Goal: Task Accomplishment & Management: Use online tool/utility

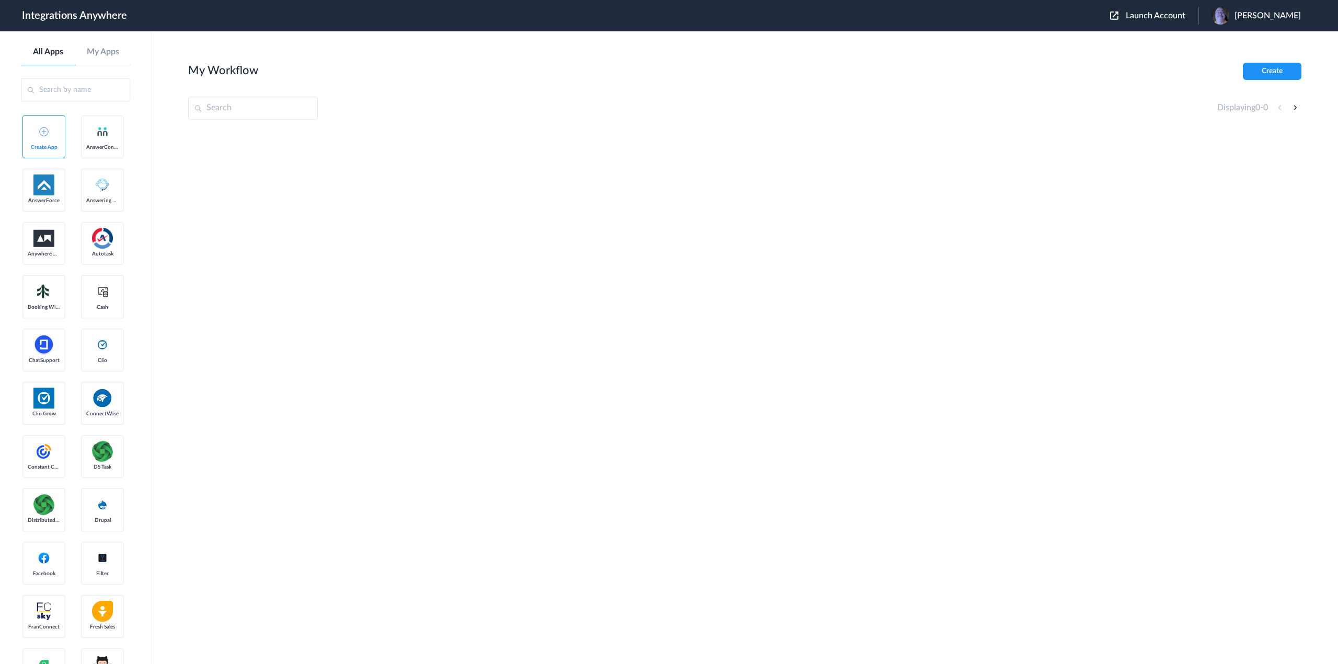
click at [1154, 16] on span "Launch Account" at bounding box center [1156, 15] width 60 height 8
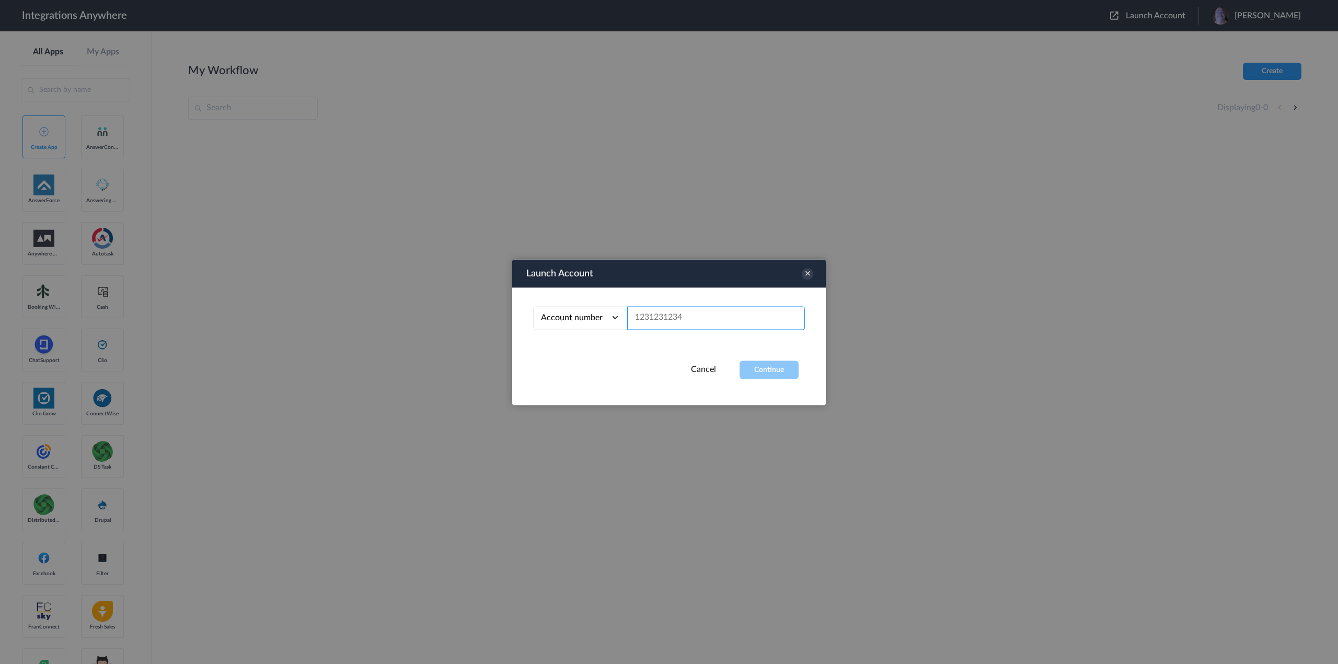
paste input "9712688174"
type input "9712688174"
click at [769, 371] on button "Continue" at bounding box center [768, 370] width 59 height 18
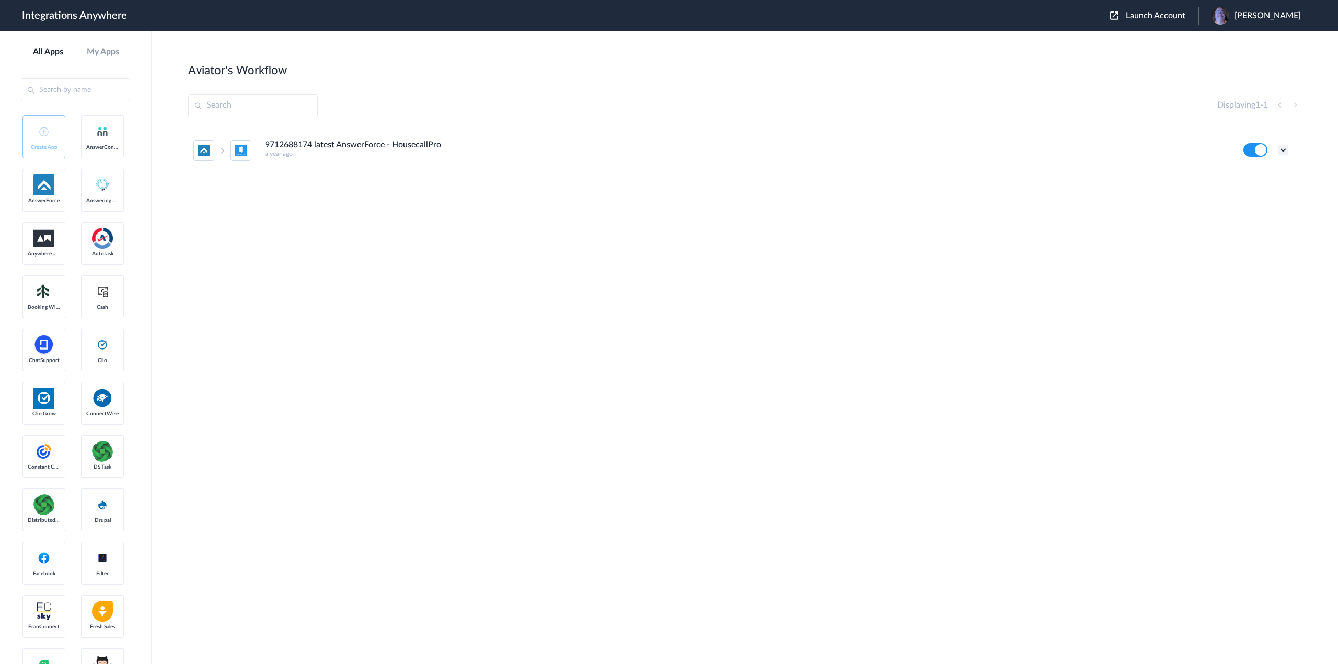
click at [1281, 149] on icon at bounding box center [1283, 150] width 10 height 10
click at [1254, 175] on li "Edit" at bounding box center [1254, 174] width 68 height 19
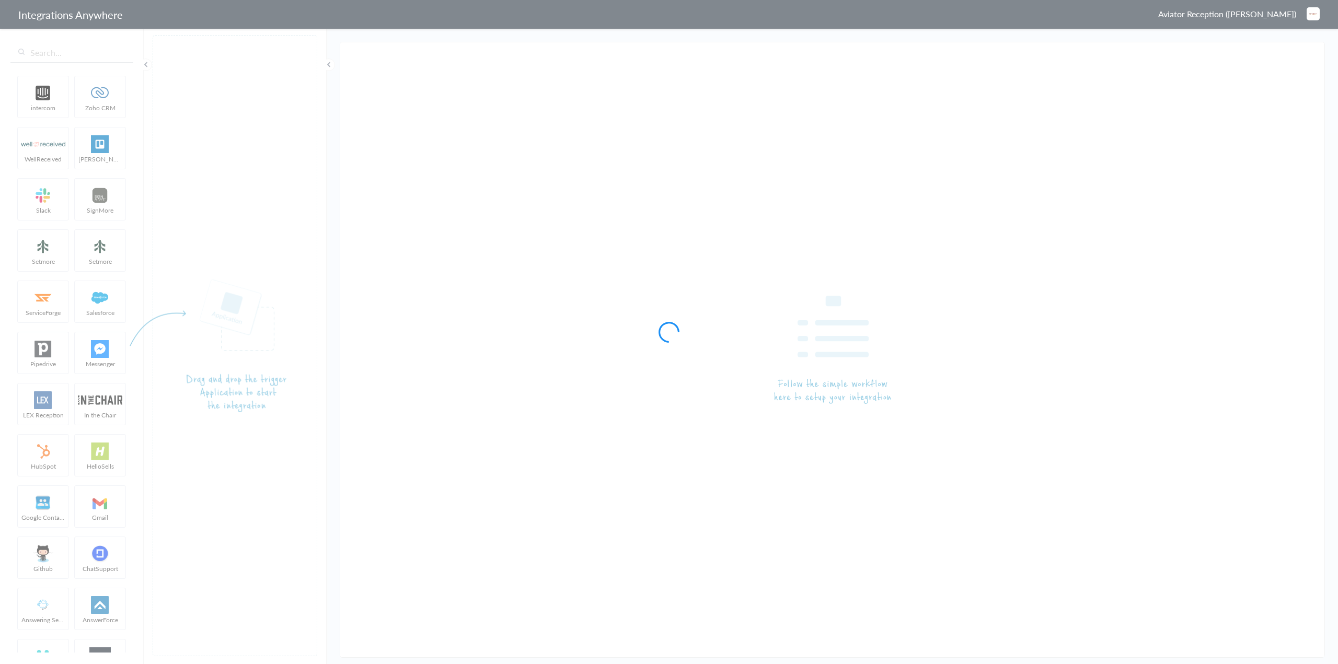
type input "9712688174 latest AnswerForce - HousecallPro"
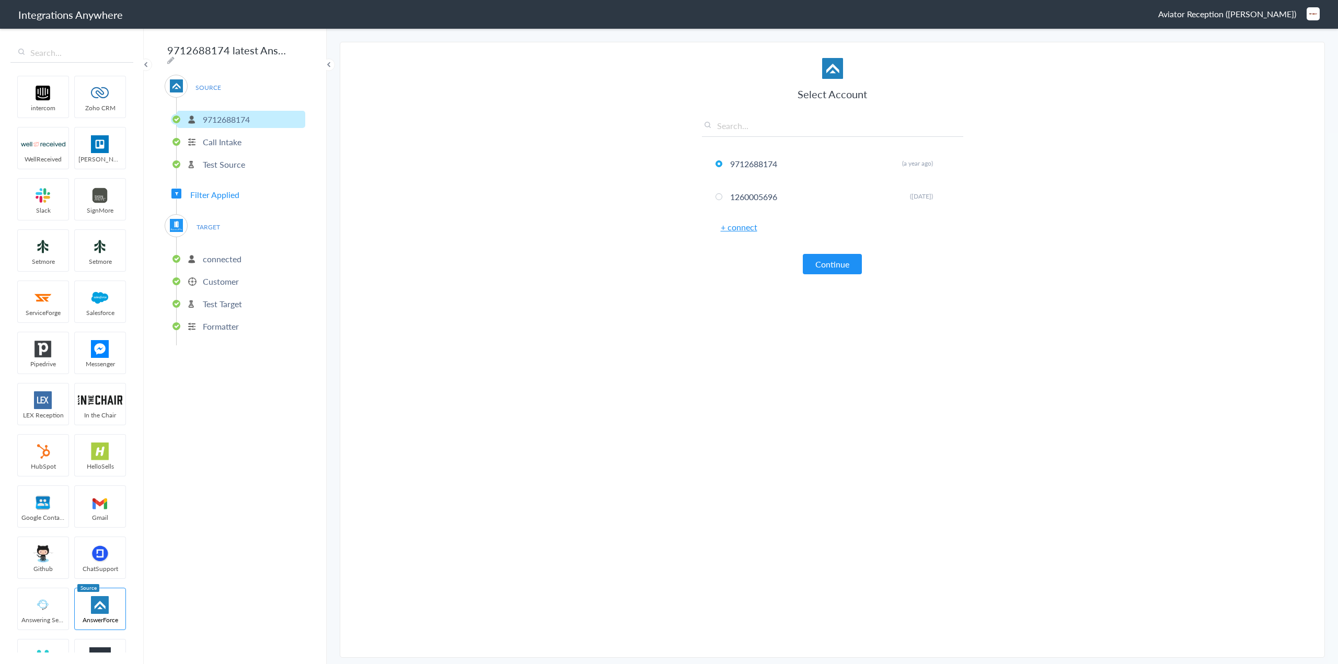
click at [233, 279] on p "Customer" at bounding box center [221, 281] width 36 height 12
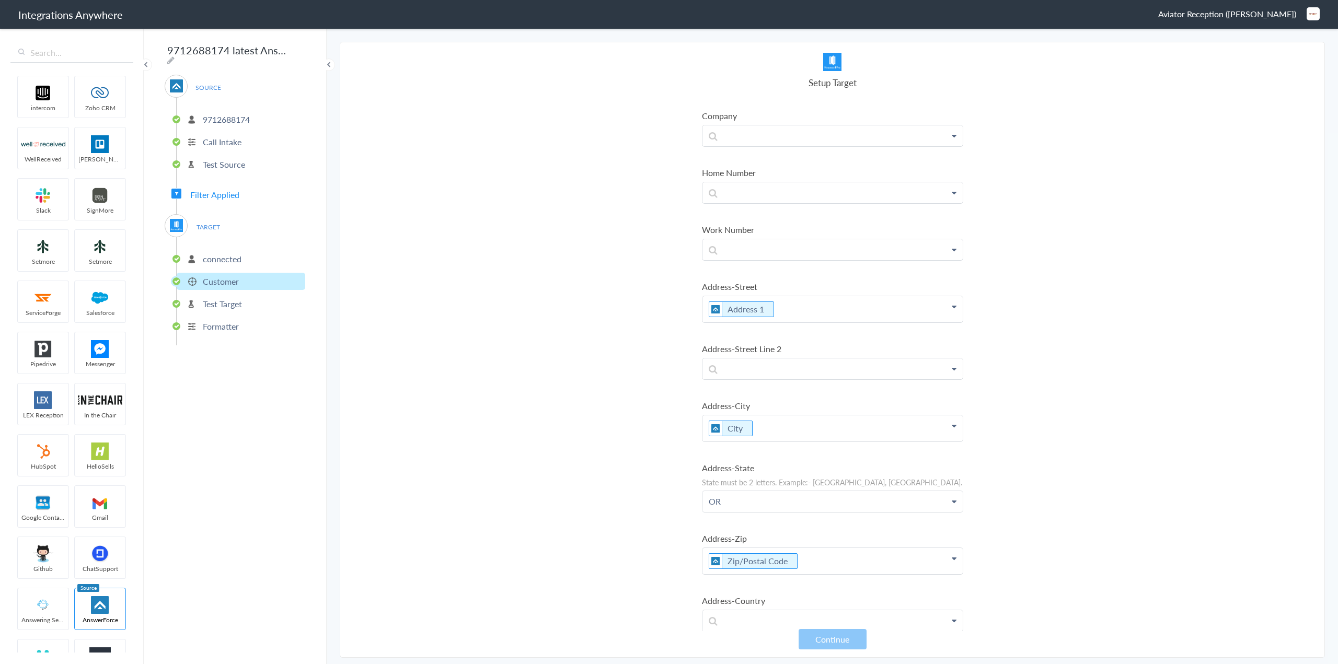
scroll to position [327, 0]
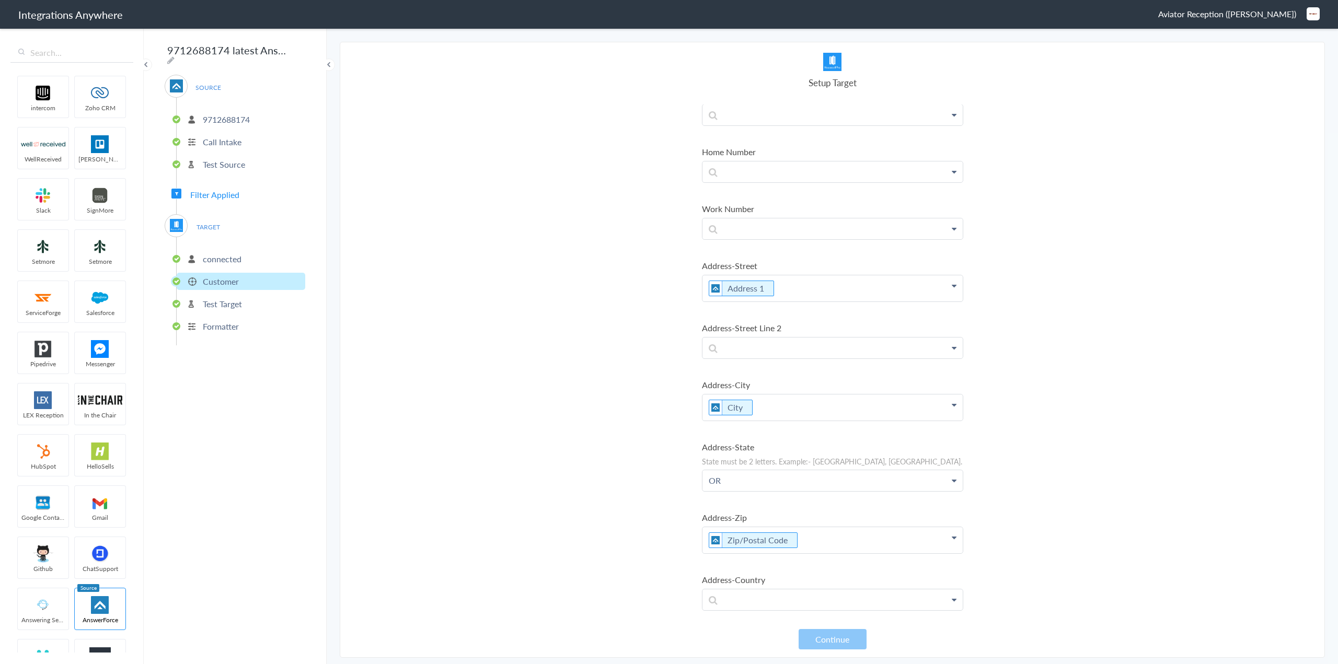
click at [798, 480] on p "OR" at bounding box center [832, 480] width 260 height 20
click at [223, 323] on p "Formatter" at bounding box center [221, 326] width 36 height 12
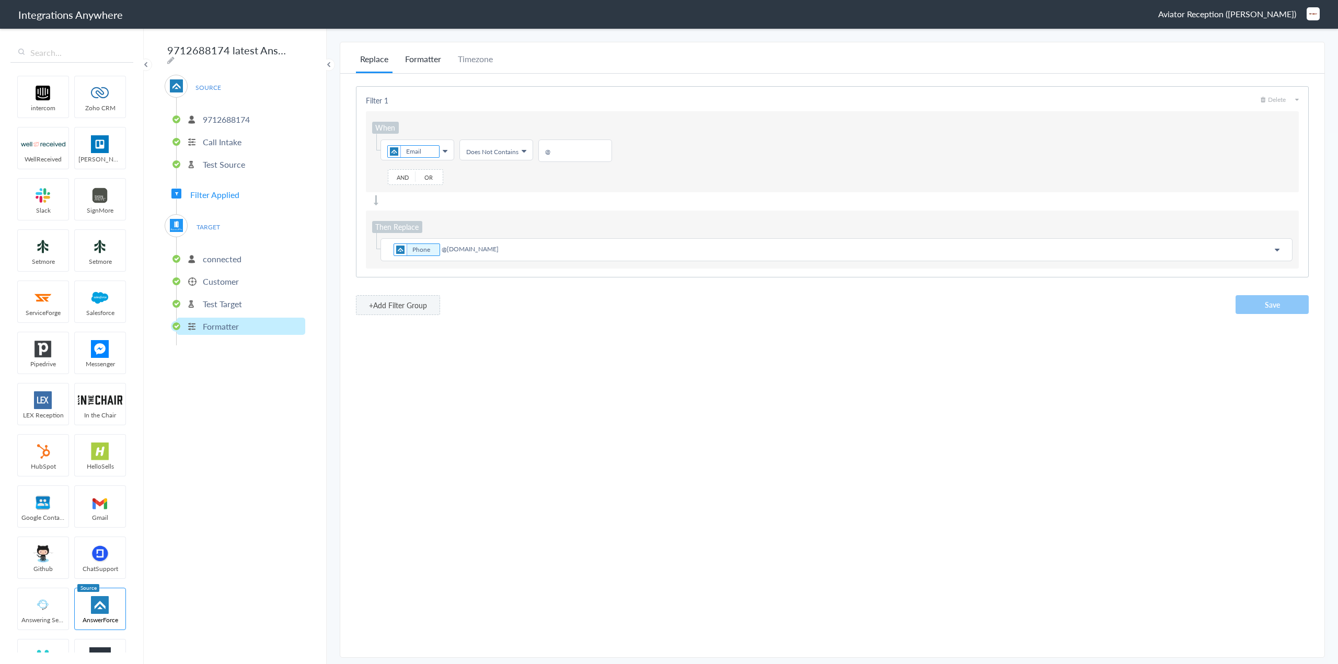
click at [422, 59] on li "Formatter" at bounding box center [423, 63] width 44 height 20
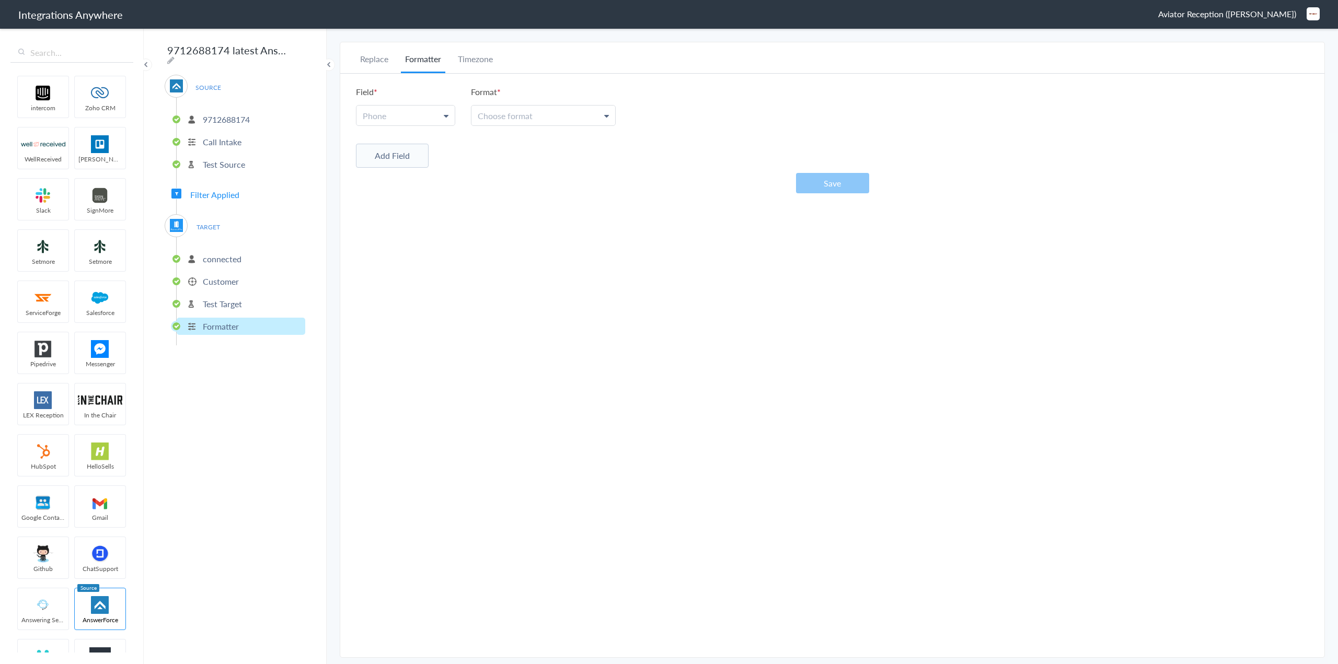
click at [444, 117] on icon at bounding box center [446, 116] width 5 height 8
click at [405, 140] on input "text" at bounding box center [404, 141] width 97 height 22
type input "state"
click at [572, 198] on div "Field Phone state Phone Format Choose format [PHONE_NUMBER] (National) [PHONE_N…" at bounding box center [832, 140] width 984 height 132
click at [519, 118] on span "Choose format" at bounding box center [505, 116] width 55 height 12
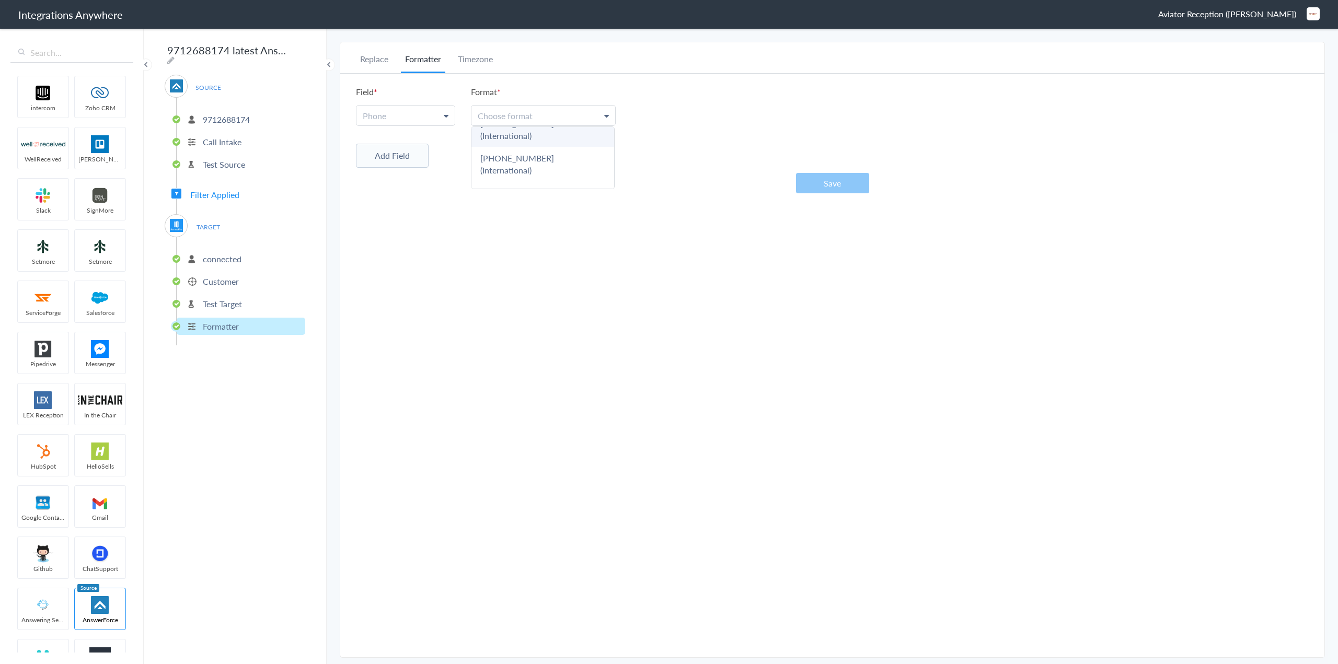
scroll to position [88, 0]
click at [523, 229] on div "Replace Formatter Timezone Timezone America/Los_Angeles (Source) UTC America/Lo…" at bounding box center [832, 350] width 984 height 594
click at [406, 114] on link "Phone" at bounding box center [405, 116] width 98 height 20
click at [573, 203] on div "Field Phone Phone Format Choose format [PHONE_NUMBER] (National) [PHONE_NUMBER]…" at bounding box center [832, 140] width 984 height 132
click at [375, 62] on li "Replace" at bounding box center [374, 63] width 37 height 20
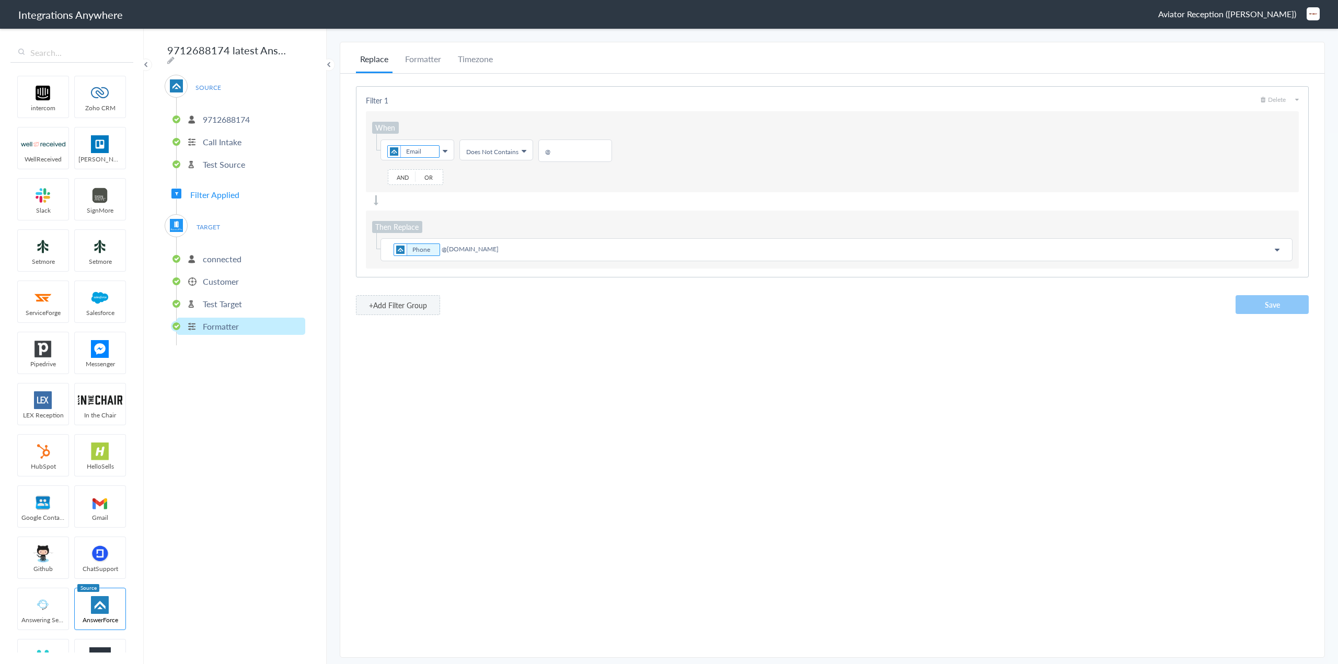
click at [223, 300] on p "Test Target" at bounding box center [222, 304] width 39 height 12
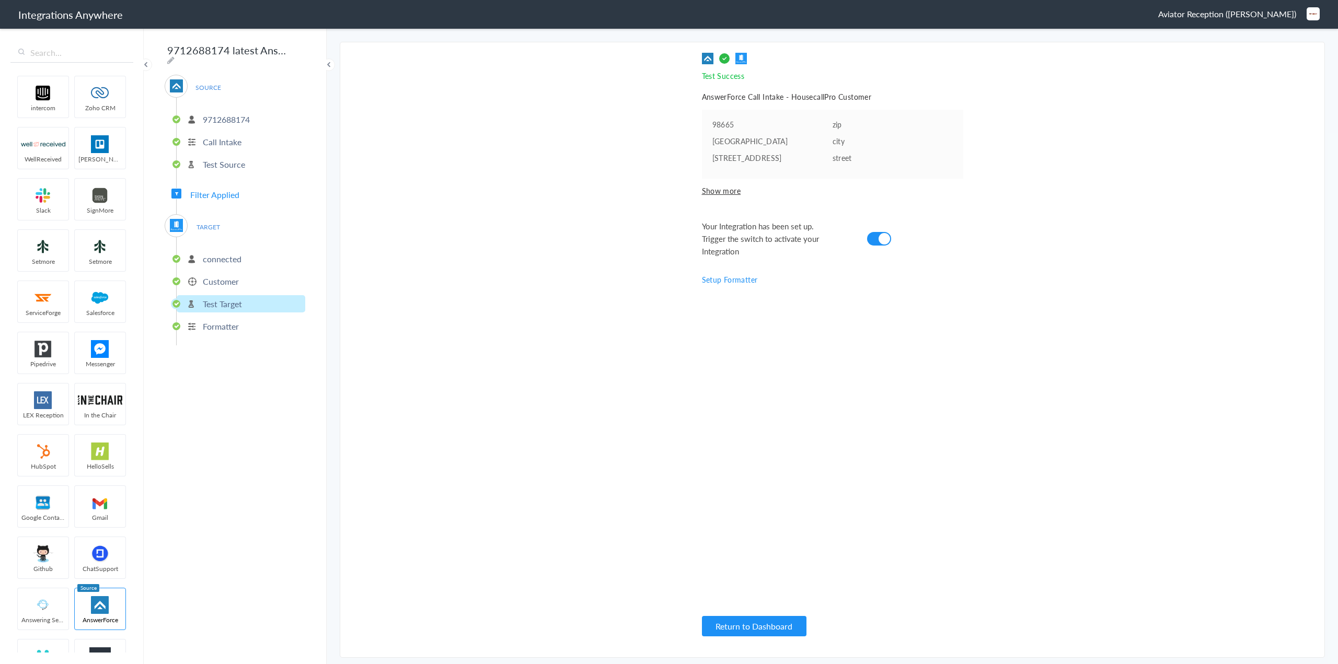
click at [224, 322] on p "Formatter" at bounding box center [221, 326] width 36 height 12
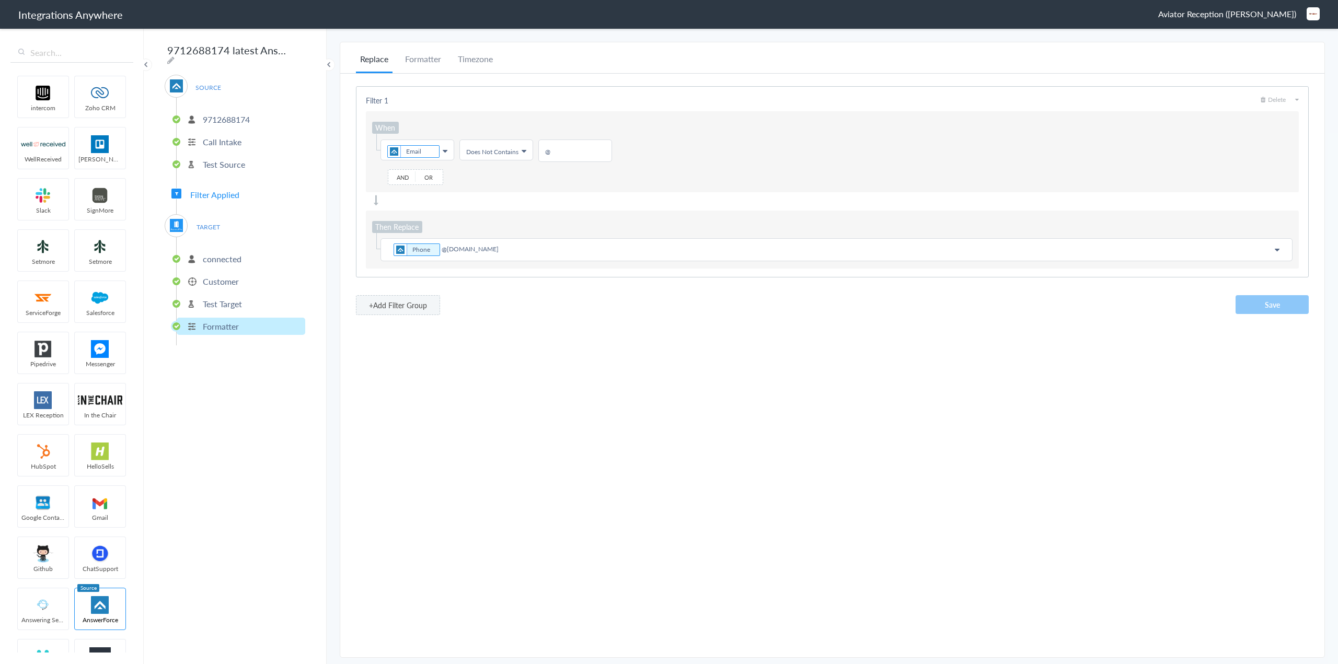
click at [416, 307] on button "+Add Filter Group" at bounding box center [398, 305] width 84 height 20
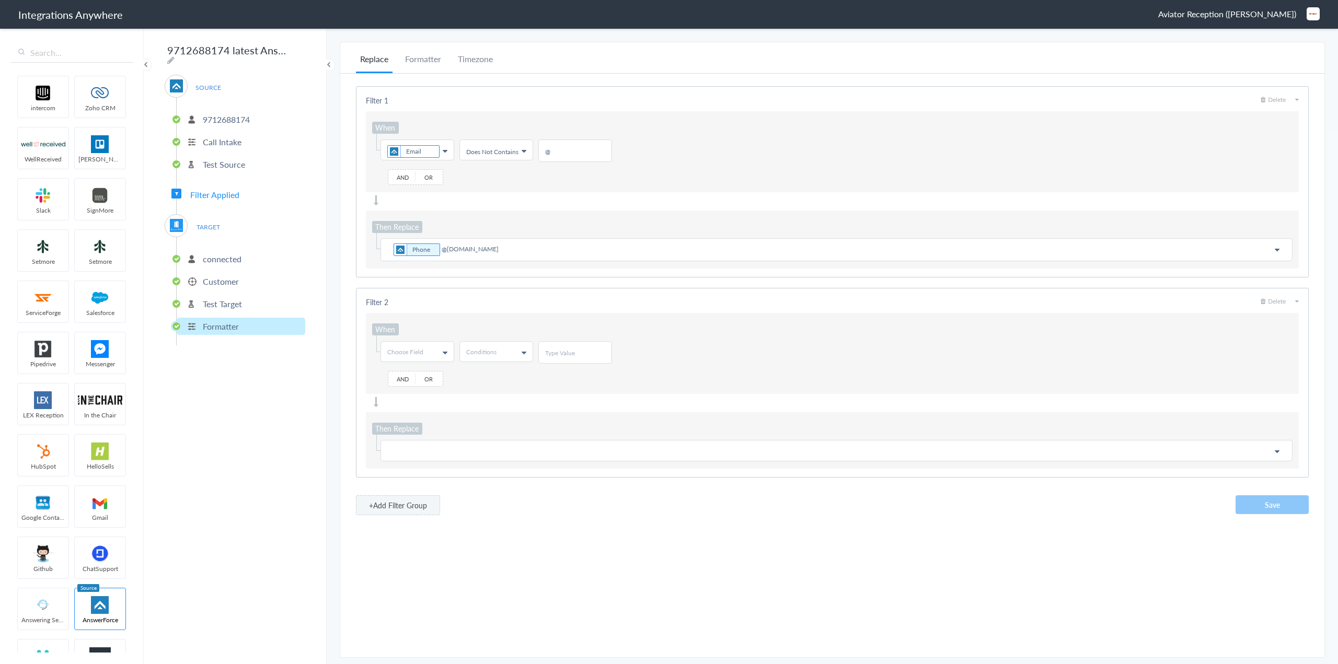
click at [426, 352] on link "Choose Field" at bounding box center [417, 352] width 73 height 20
click at [412, 374] on input "text" at bounding box center [417, 374] width 72 height 21
type input "state"
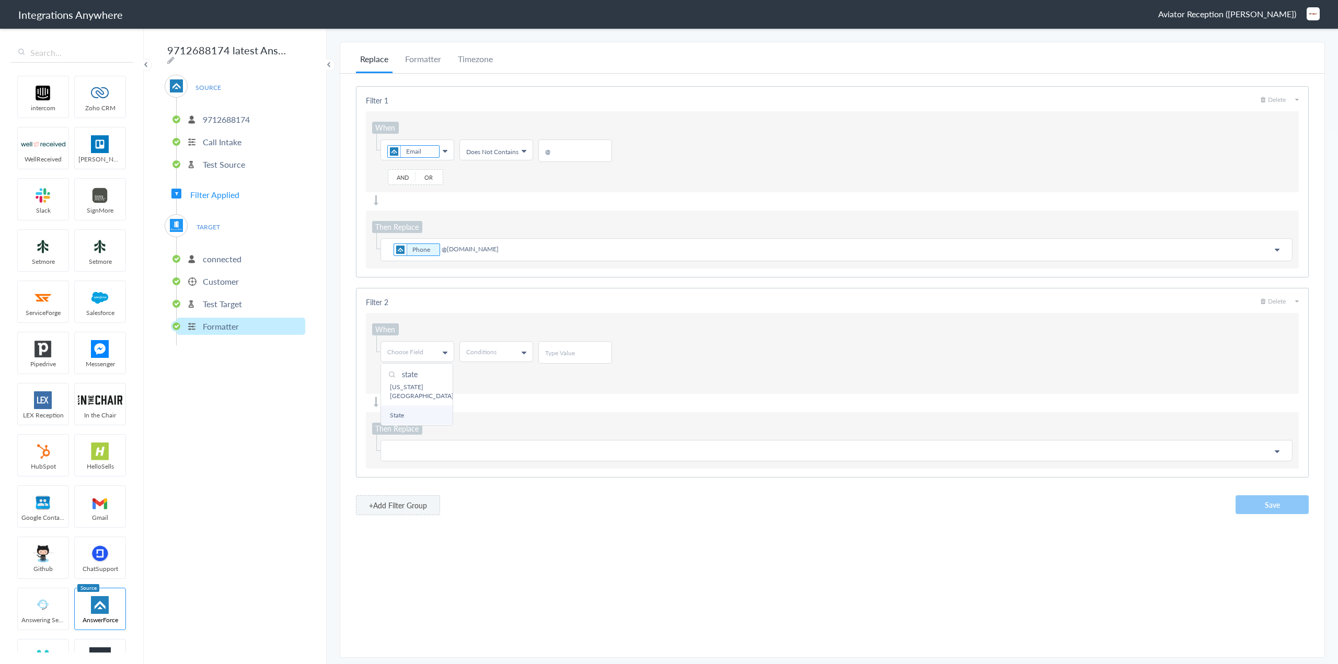
click at [411, 405] on link "State" at bounding box center [417, 414] width 72 height 19
click at [484, 349] on span "Conditions" at bounding box center [481, 351] width 30 height 9
click at [493, 395] on link "Contains" at bounding box center [496, 394] width 72 height 19
click at [553, 353] on input "text" at bounding box center [575, 353] width 60 height 9
type input "[US_STATE]"
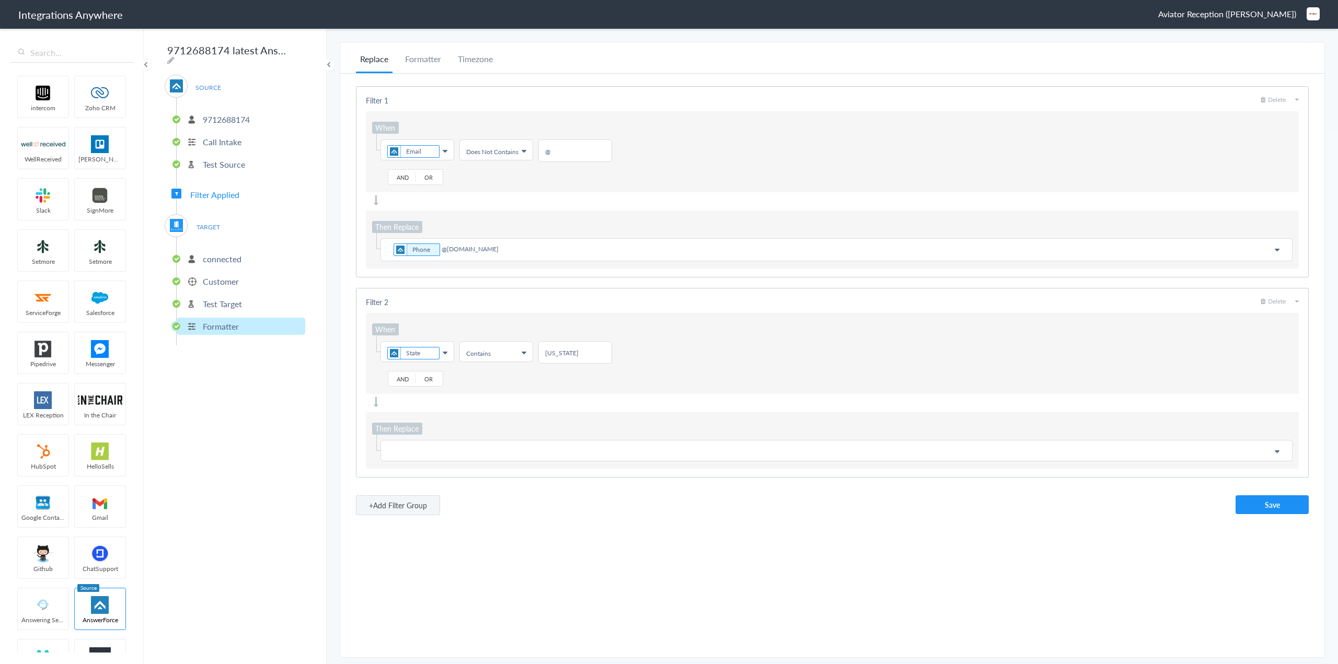
click at [430, 444] on link "Choose Field" at bounding box center [836, 451] width 911 height 20
click at [425, 451] on p at bounding box center [836, 450] width 898 height 13
click at [411, 513] on button "+Add Filter Group" at bounding box center [398, 505] width 84 height 20
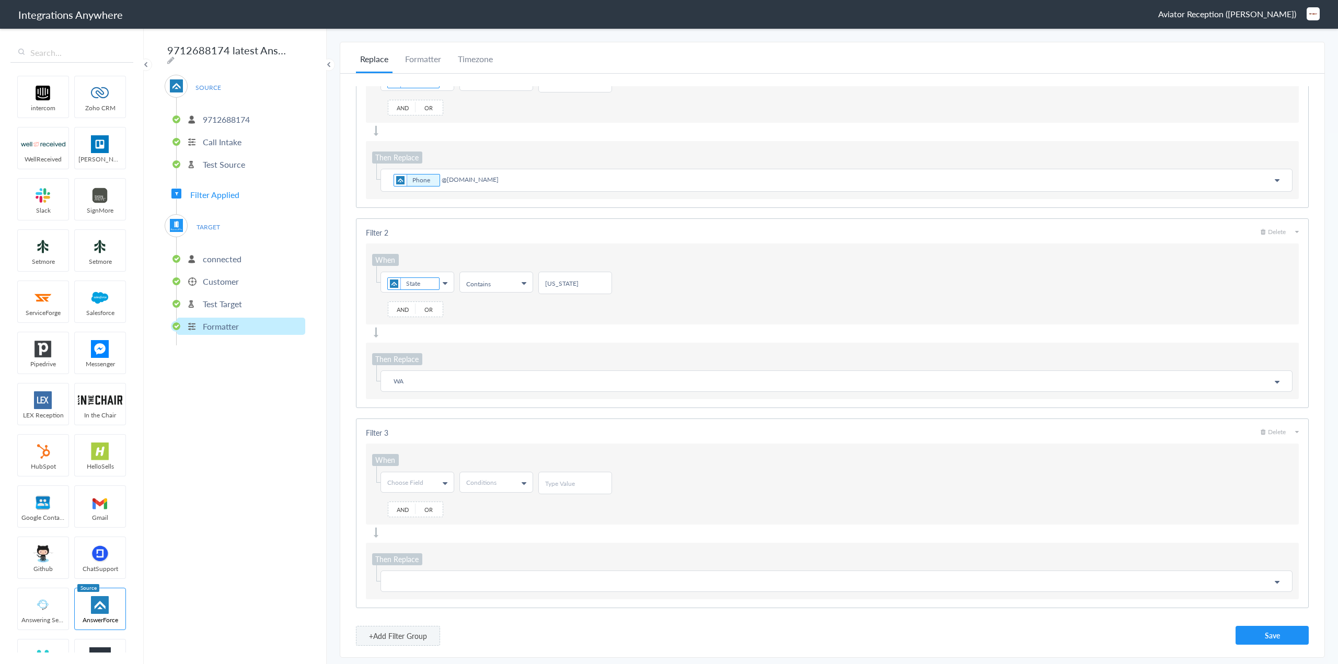
click at [434, 482] on link "Choose Field" at bounding box center [417, 482] width 73 height 20
click at [425, 480] on link "Choose Field" at bounding box center [417, 482] width 73 height 20
click at [416, 485] on span "Choose Field" at bounding box center [405, 482] width 36 height 9
click at [418, 509] on input "text" at bounding box center [417, 504] width 72 height 21
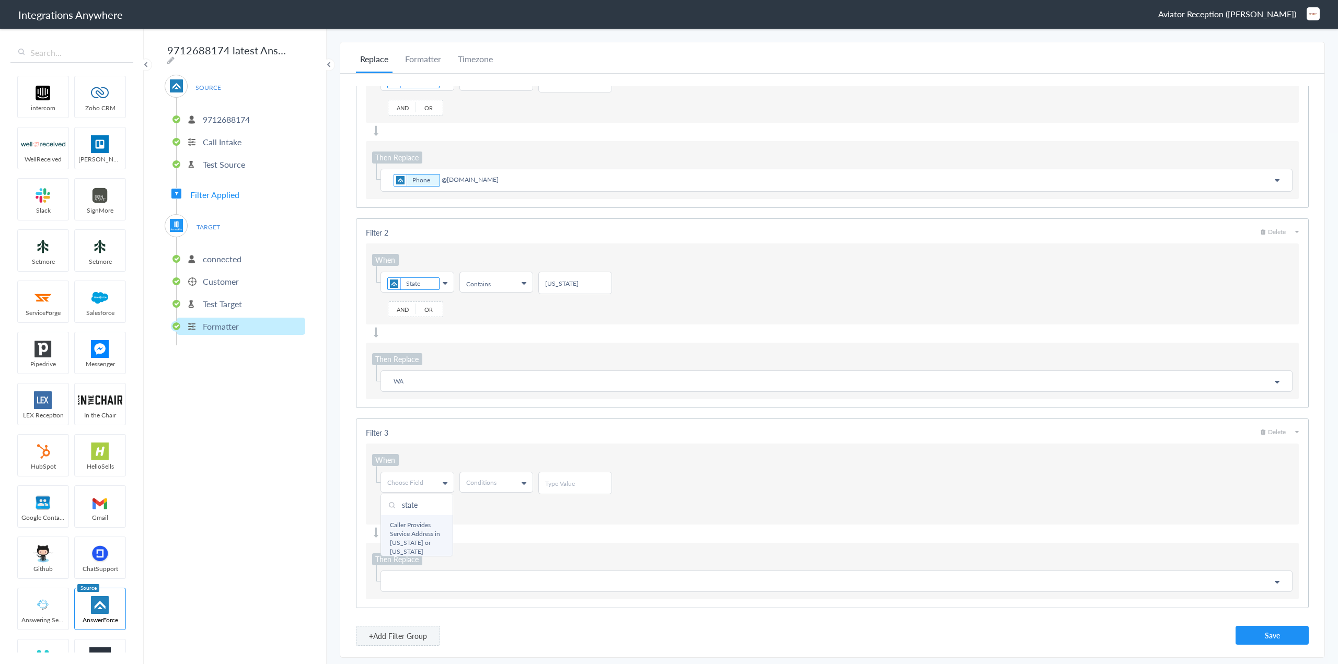
scroll to position [42, 0]
type input "state"
click at [419, 539] on link "State" at bounding box center [417, 545] width 72 height 19
click at [494, 482] on span "Conditions" at bounding box center [481, 482] width 30 height 9
click at [493, 528] on link "Contains" at bounding box center [496, 524] width 72 height 19
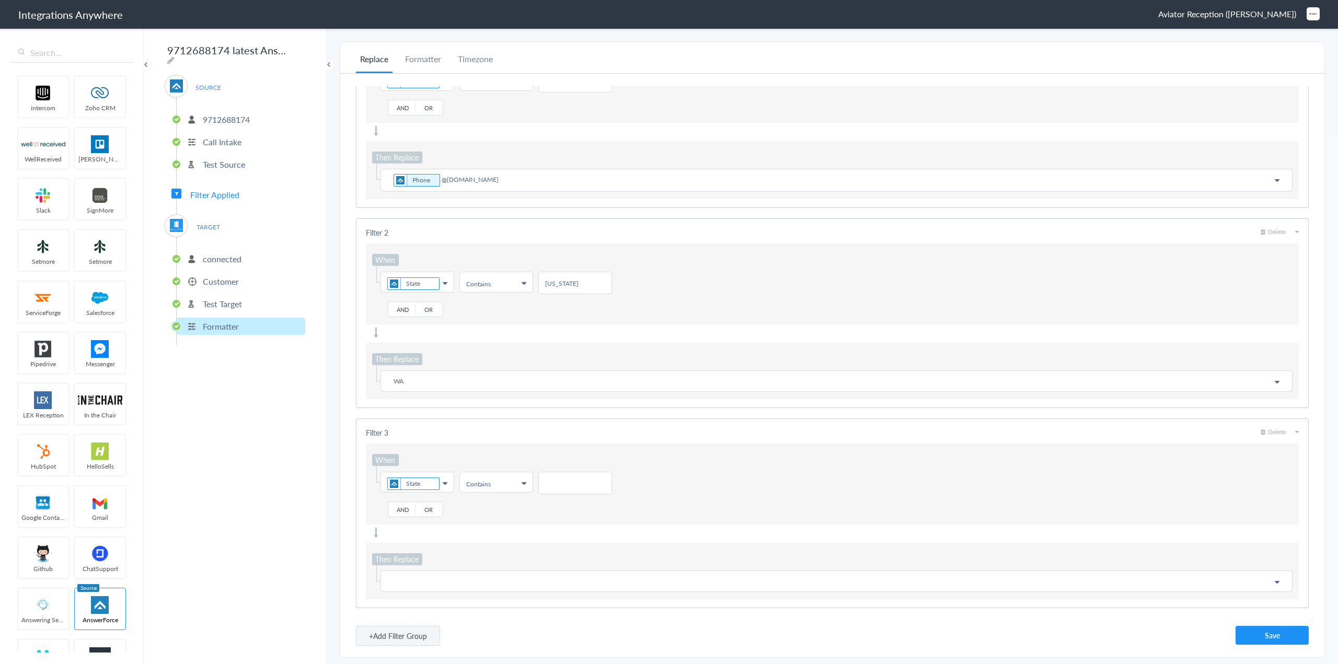
click at [565, 480] on input "text" at bounding box center [575, 483] width 60 height 9
type input "[US_STATE]"
click at [417, 575] on p at bounding box center [836, 581] width 898 height 13
click at [577, 530] on div at bounding box center [832, 533] width 933 height 10
click at [1265, 635] on button "Save" at bounding box center [1271, 635] width 73 height 19
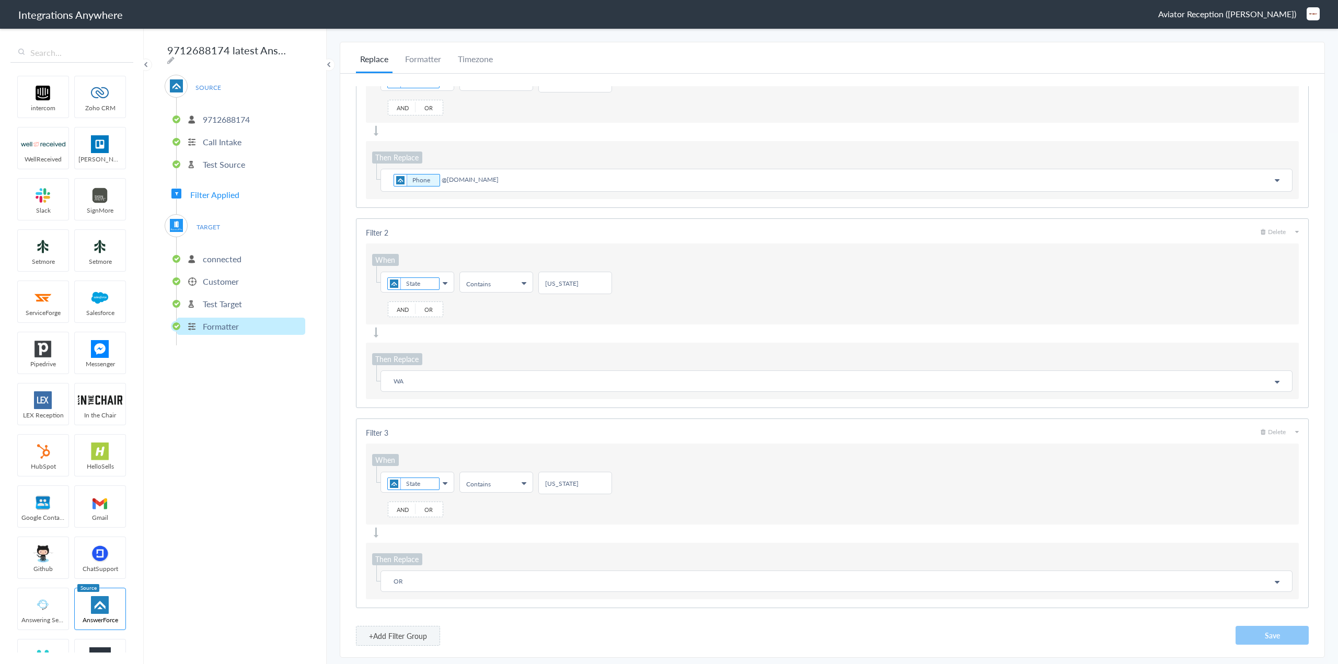
click at [210, 300] on p "Test Target" at bounding box center [222, 304] width 39 height 12
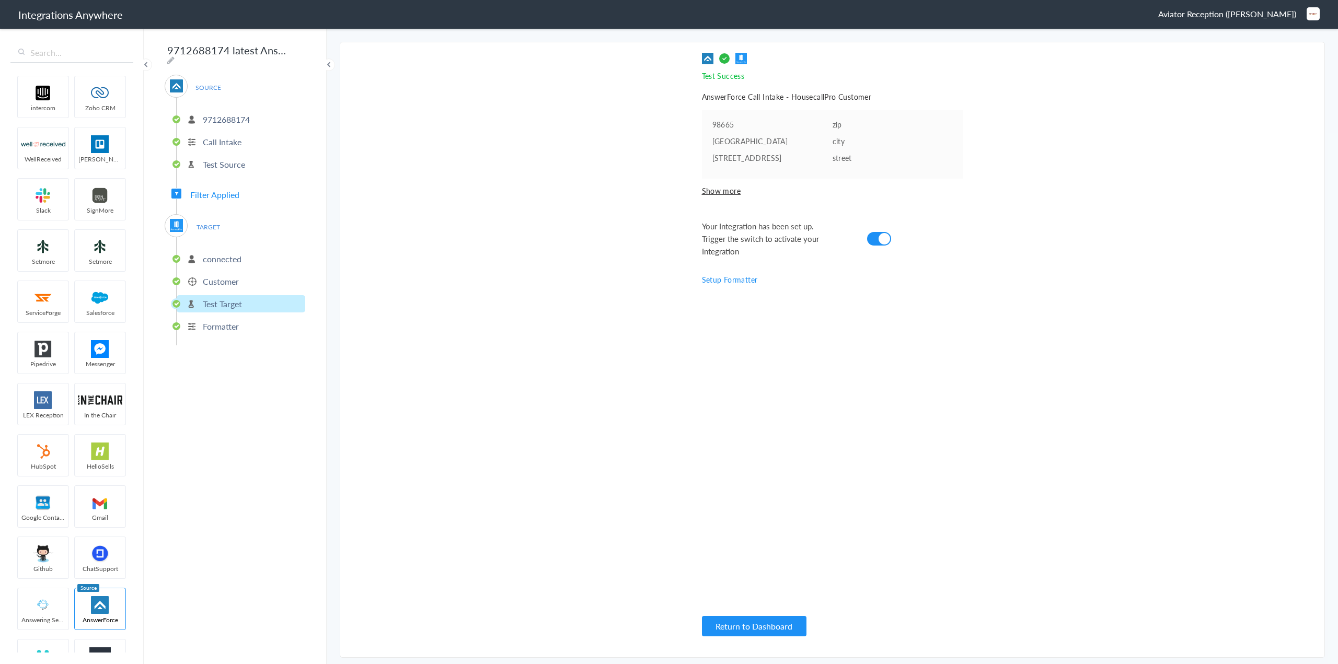
click at [203, 282] on li "Customer" at bounding box center [241, 281] width 129 height 17
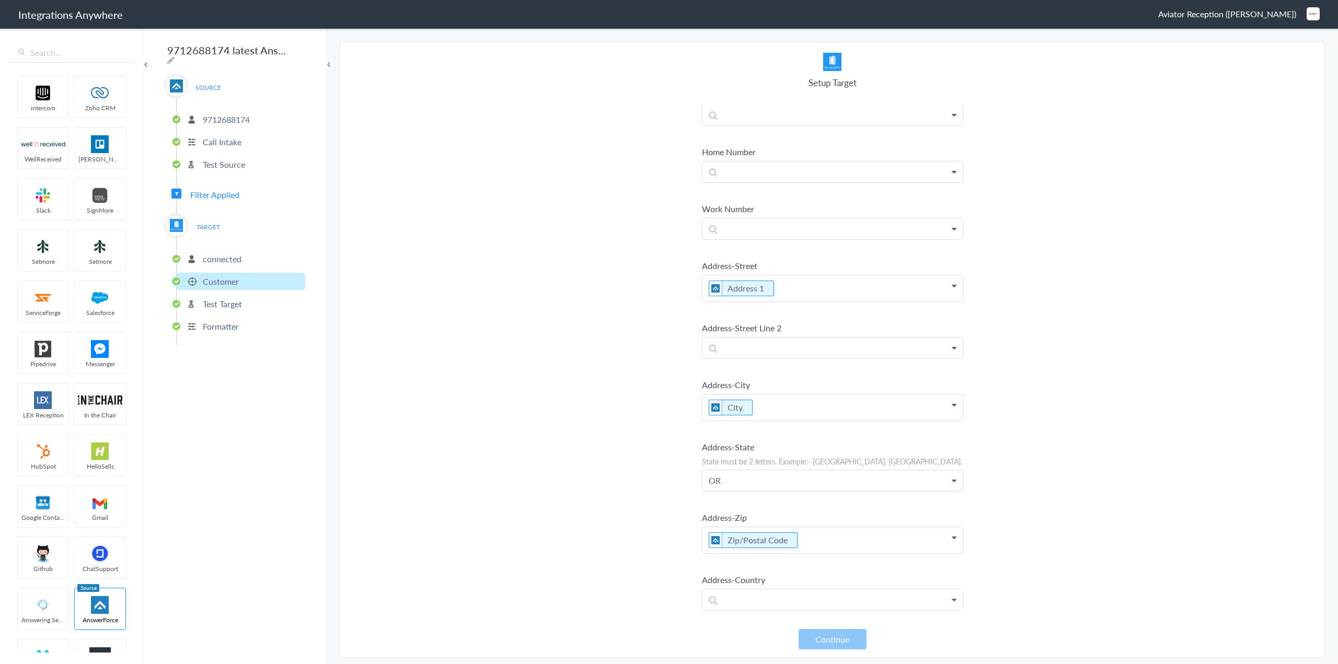
click at [797, 484] on p "OR" at bounding box center [832, 480] width 260 height 20
drag, startPoint x: 797, startPoint y: 484, endPoint x: 652, endPoint y: 484, distance: 145.3
click at [652, 484] on section "Select Account 9712688174 Rename Delete (a year ago) 1260005696 Rename Delete (…" at bounding box center [832, 350] width 985 height 616
click at [0, 0] on link "State" at bounding box center [0, 0] width 0 height 0
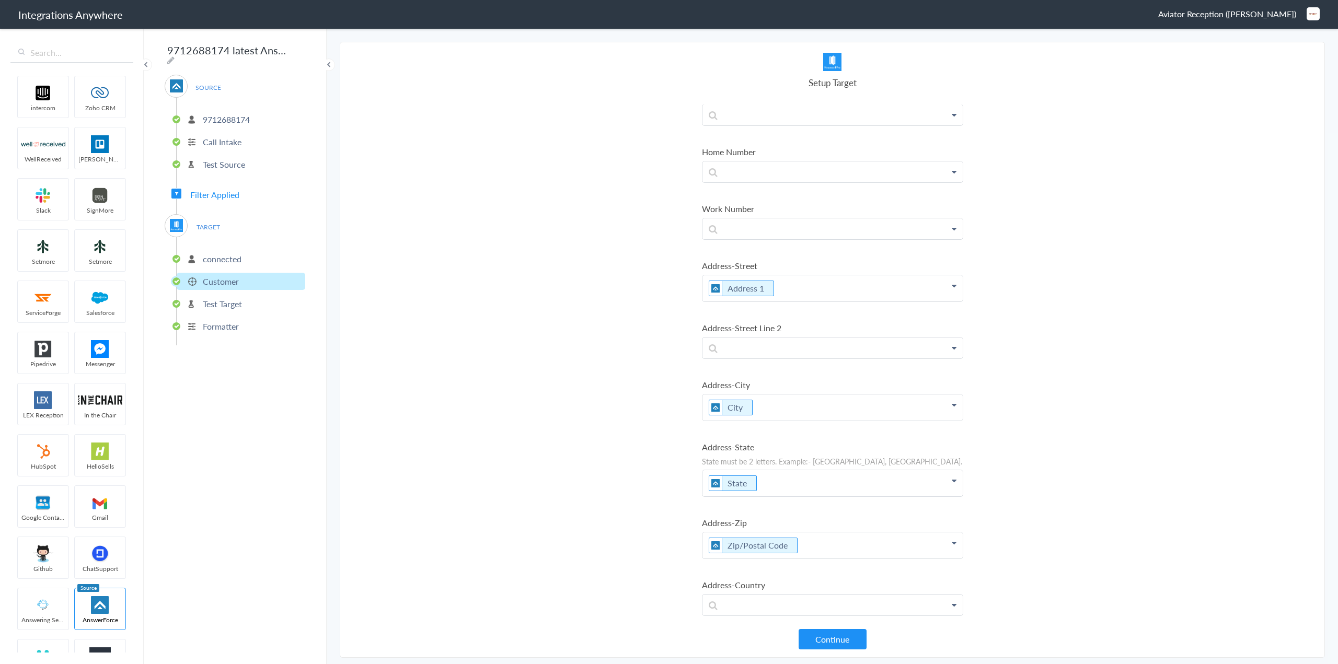
click at [581, 475] on section "Select Account 9712688174 Rename Delete (a year ago) 1260005696 Rename Delete (…" at bounding box center [832, 350] width 985 height 616
click at [829, 640] on button "Continue" at bounding box center [832, 639] width 68 height 20
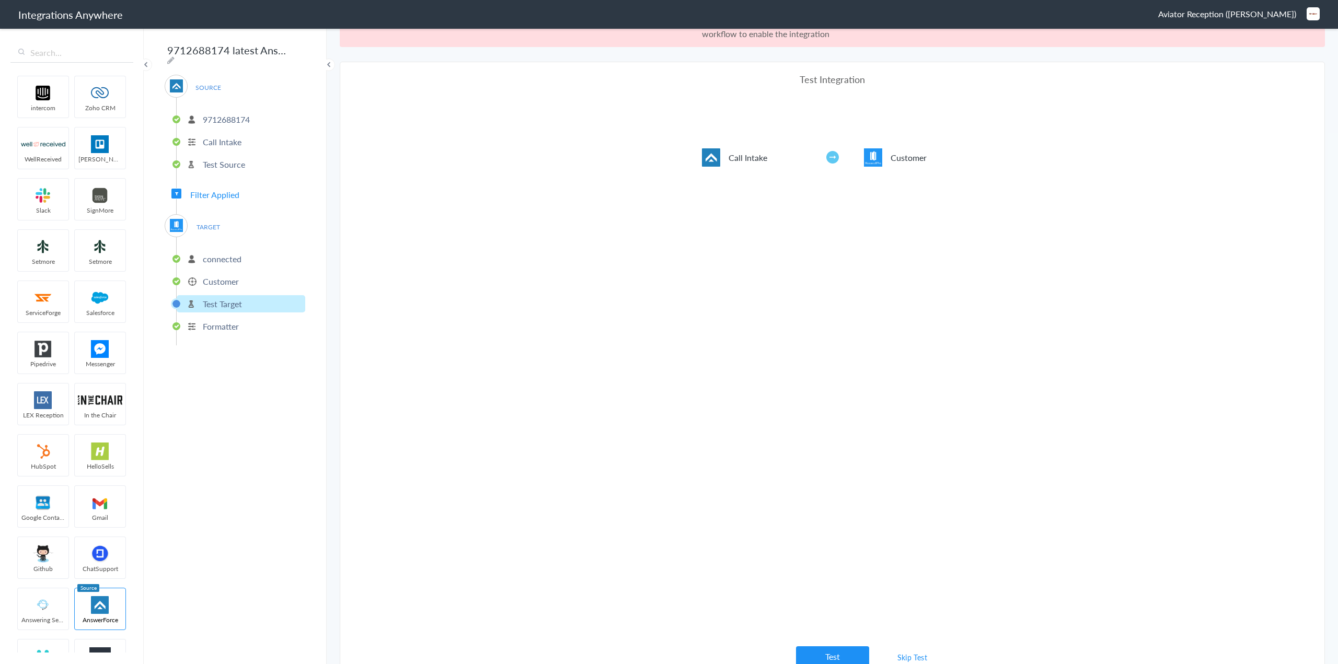
scroll to position [39, 0]
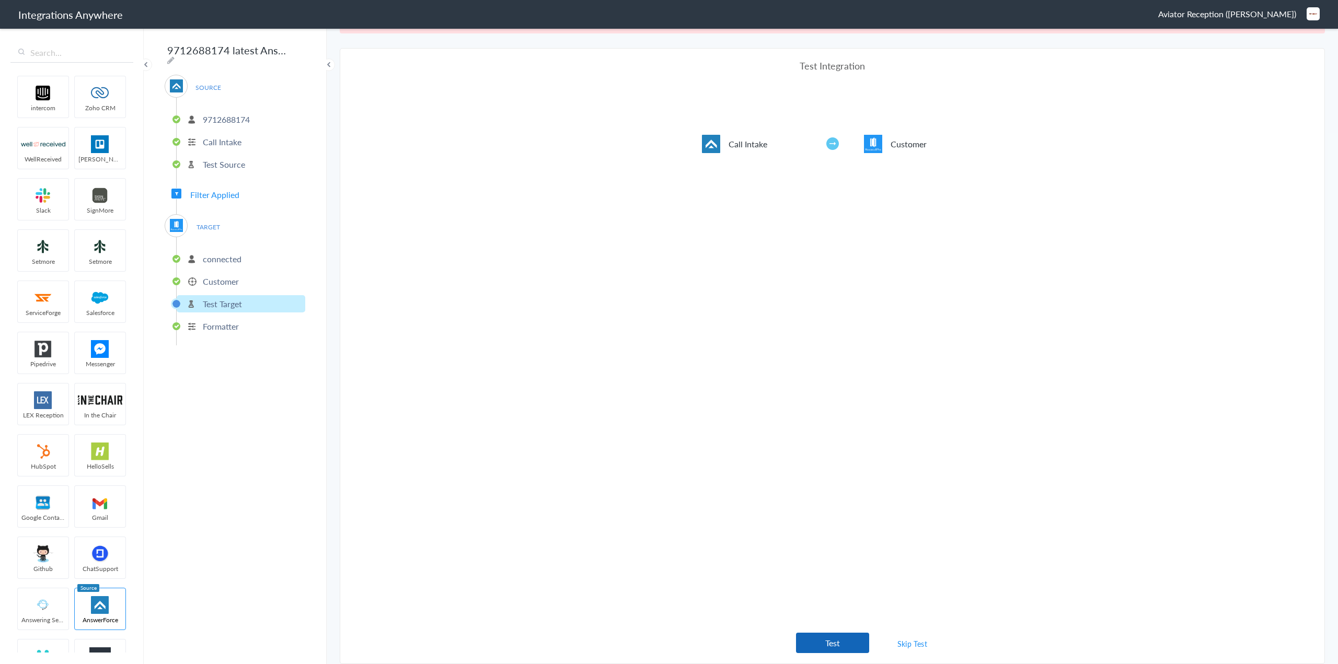
click at [830, 645] on button "Test" at bounding box center [832, 643] width 73 height 20
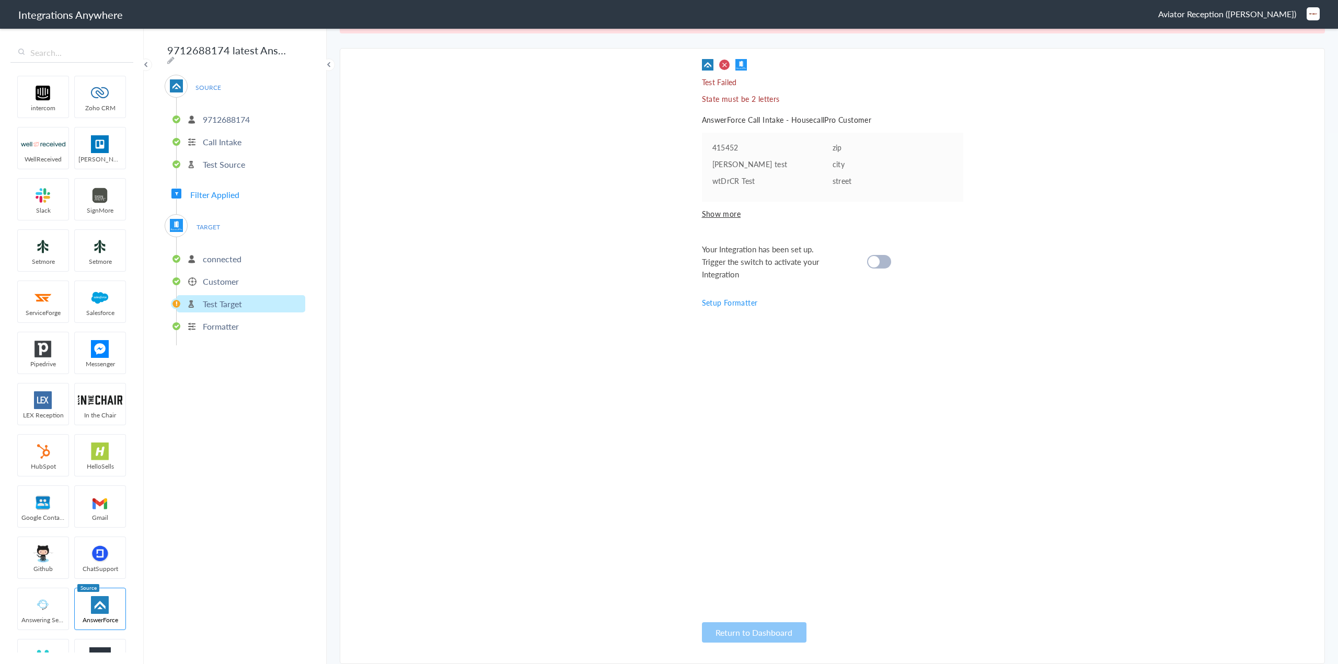
click at [877, 257] on div at bounding box center [879, 262] width 24 height 14
click at [877, 263] on div at bounding box center [879, 262] width 24 height 14
click at [230, 298] on p "Test Target" at bounding box center [222, 304] width 39 height 12
click at [725, 300] on link "Setup Formatter" at bounding box center [730, 302] width 56 height 10
click at [718, 210] on span "Show more" at bounding box center [832, 213] width 261 height 10
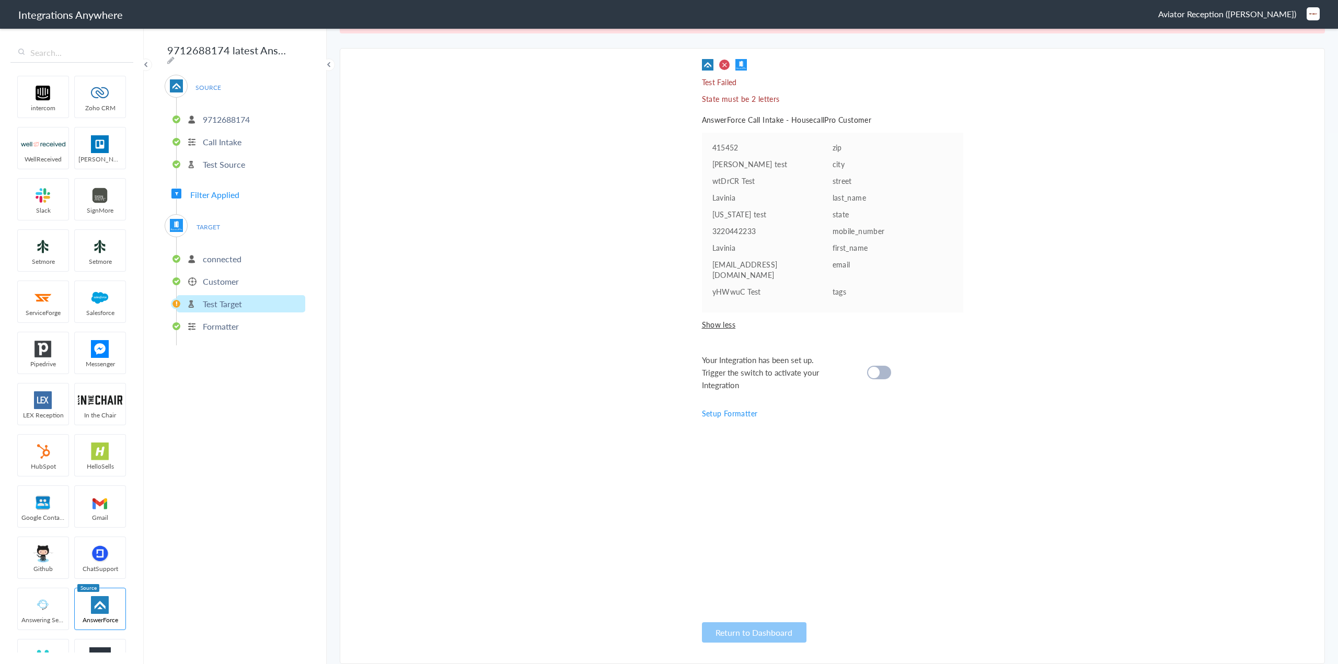
click at [212, 275] on p "Customer" at bounding box center [221, 281] width 36 height 12
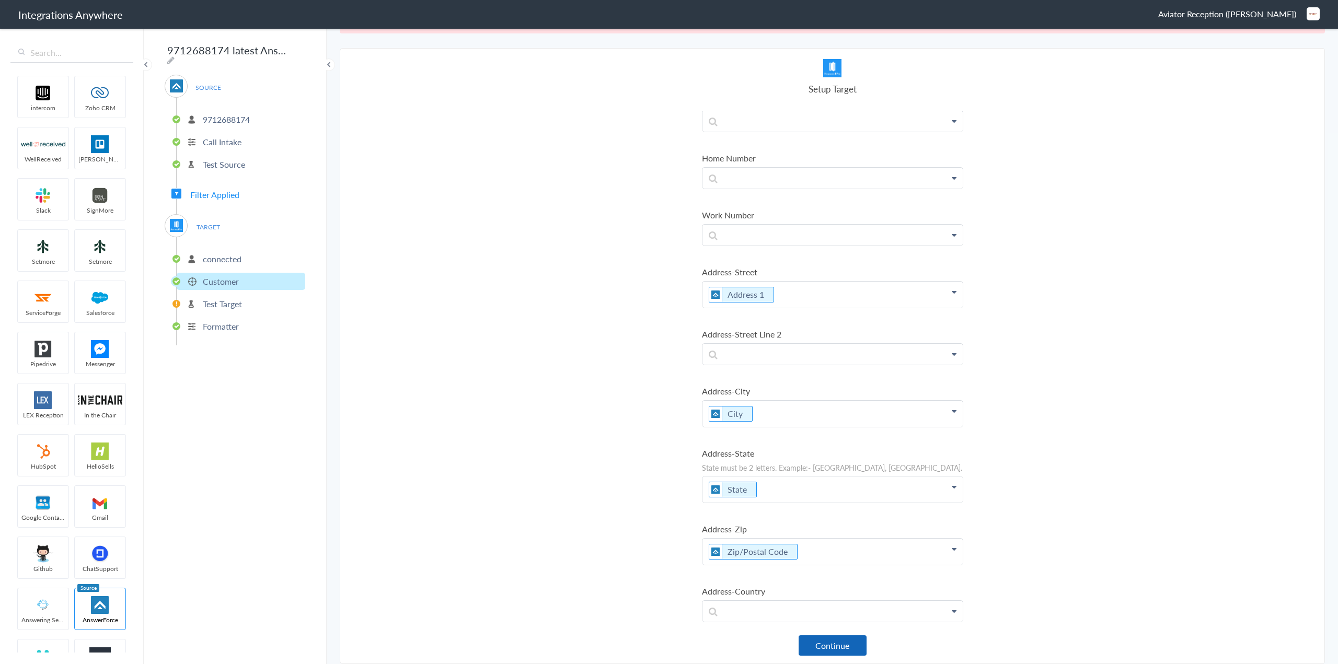
click at [831, 648] on button "Continue" at bounding box center [832, 645] width 68 height 20
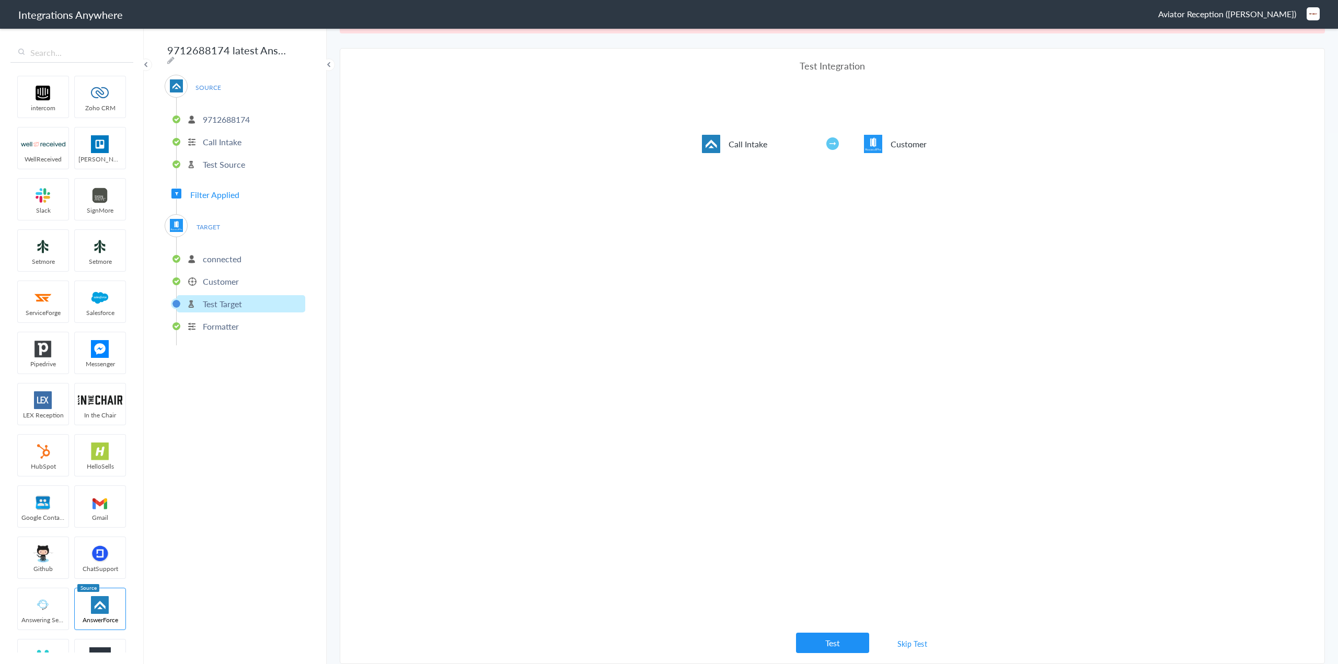
click at [906, 642] on link "Skip Test" at bounding box center [912, 643] width 55 height 19
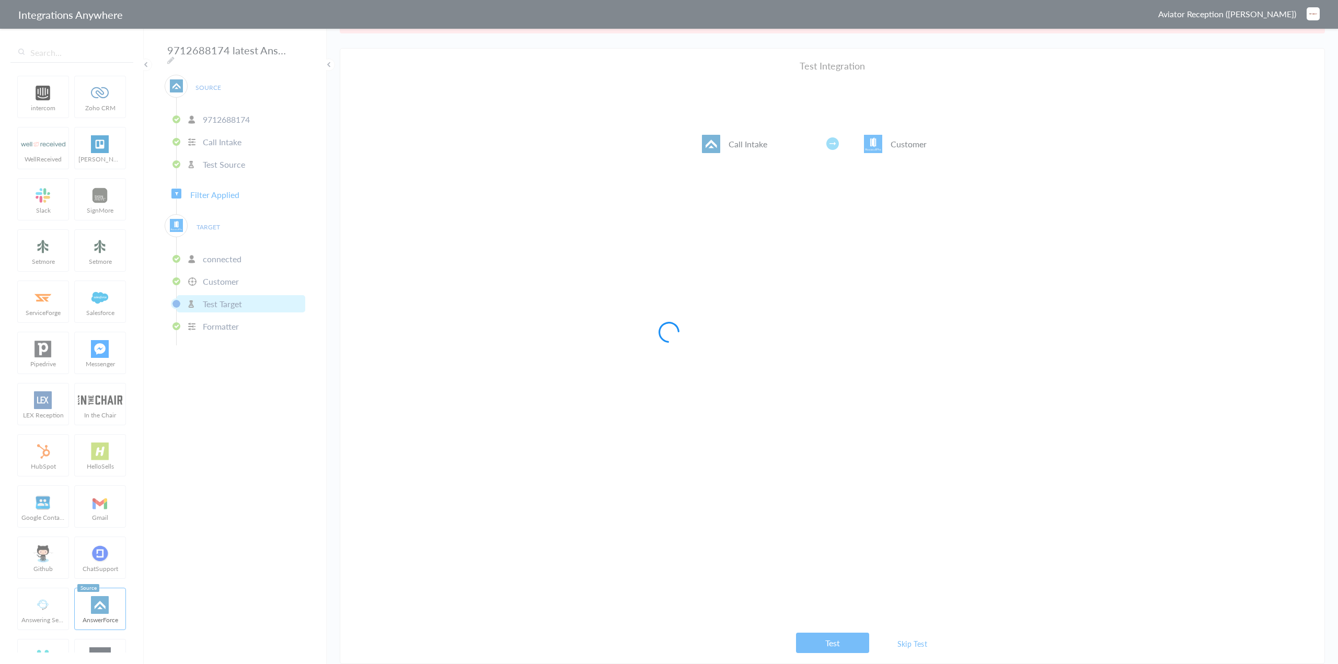
scroll to position [0, 0]
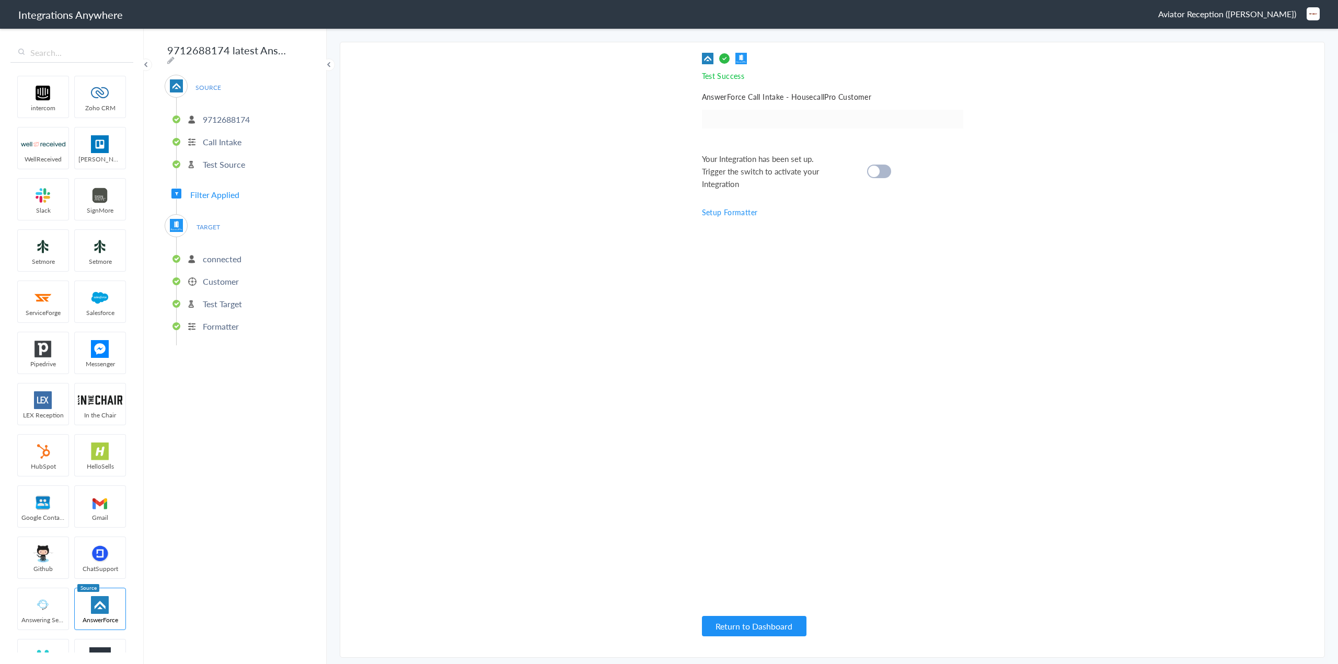
click at [885, 173] on div at bounding box center [879, 172] width 24 height 14
click at [754, 627] on button "Return to Dashboard" at bounding box center [754, 626] width 105 height 20
